Goal: Information Seeking & Learning: Learn about a topic

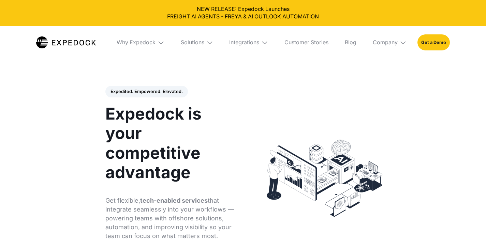
select select
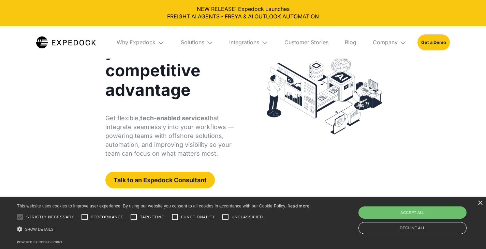
scroll to position [83, 0]
click at [481, 204] on div "×" at bounding box center [479, 203] width 5 height 5
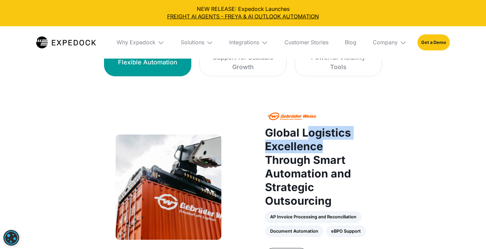
scroll to position [478, 0]
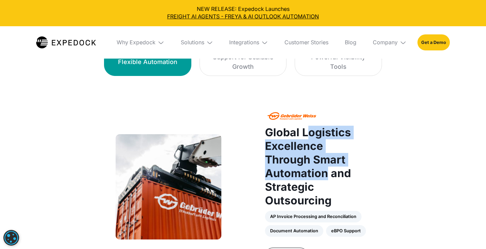
drag, startPoint x: 307, startPoint y: 112, endPoint x: 379, endPoint y: 144, distance: 78.9
click at [370, 144] on h2 "Global Logistics Excellence Through Smart Automation and Strategic Outsourcing" at bounding box center [317, 167] width 105 height 82
drag, startPoint x: 301, startPoint y: 111, endPoint x: 375, endPoint y: 147, distance: 82.4
click at [370, 147] on h2 "Global Logistics Excellence Through Smart Automation and Strategic Outsourcing" at bounding box center [317, 167] width 105 height 82
click at [337, 126] on strong "Global Logistics Excellence Through Smart Automation and Strategic Outsourcing" at bounding box center [308, 167] width 86 height 82
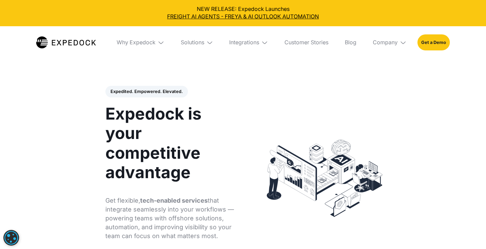
scroll to position [0, 0]
click at [135, 46] on div "Why Expedock" at bounding box center [140, 42] width 59 height 33
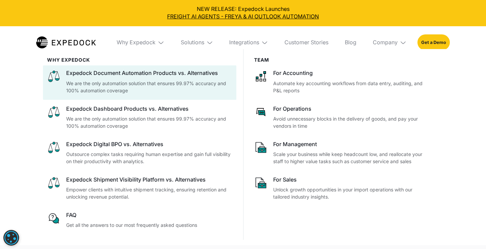
click at [157, 82] on p "We are the only automation solution that ensures 99.97% accuracy and 100% autom…" at bounding box center [149, 87] width 166 height 14
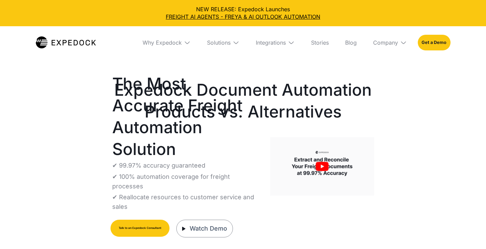
select select
